Goal: Information Seeking & Learning: Learn about a topic

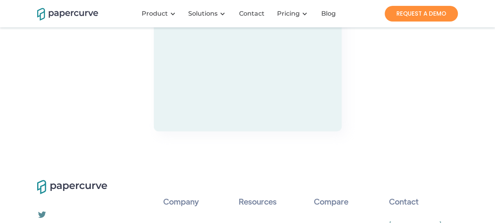
scroll to position [2412, 0]
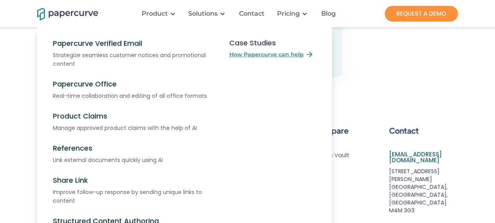
click at [393, 182] on nav "Papercurve Verified Email Strategize seamless customer notices and promotional …" at bounding box center [247, 158] width 421 height 266
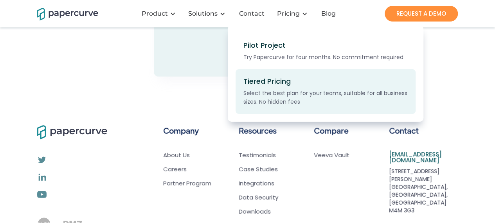
click at [280, 88] on div "Tiered Pricing Select the best plan for your teams, suitable for all business s…" at bounding box center [301, 91] width 115 height 29
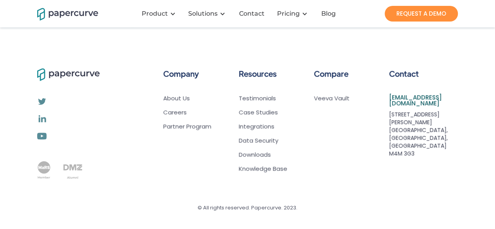
scroll to position [1831, 0]
click at [179, 102] on link "About Us" at bounding box center [187, 98] width 48 height 8
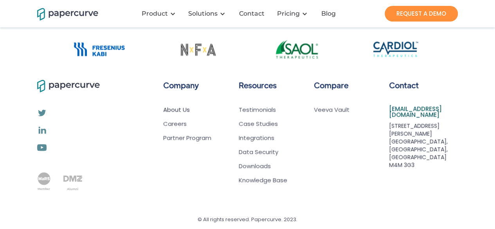
scroll to position [710, 0]
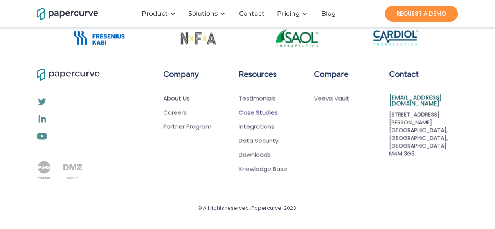
click at [260, 110] on link "Case Studies" at bounding box center [258, 112] width 39 height 8
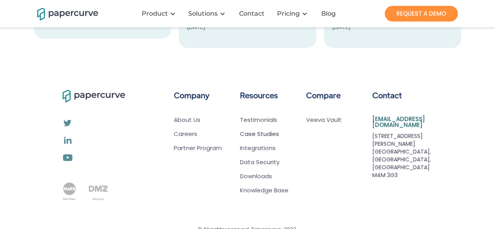
scroll to position [271, 0]
